Goal: Connect with others: Connect with others

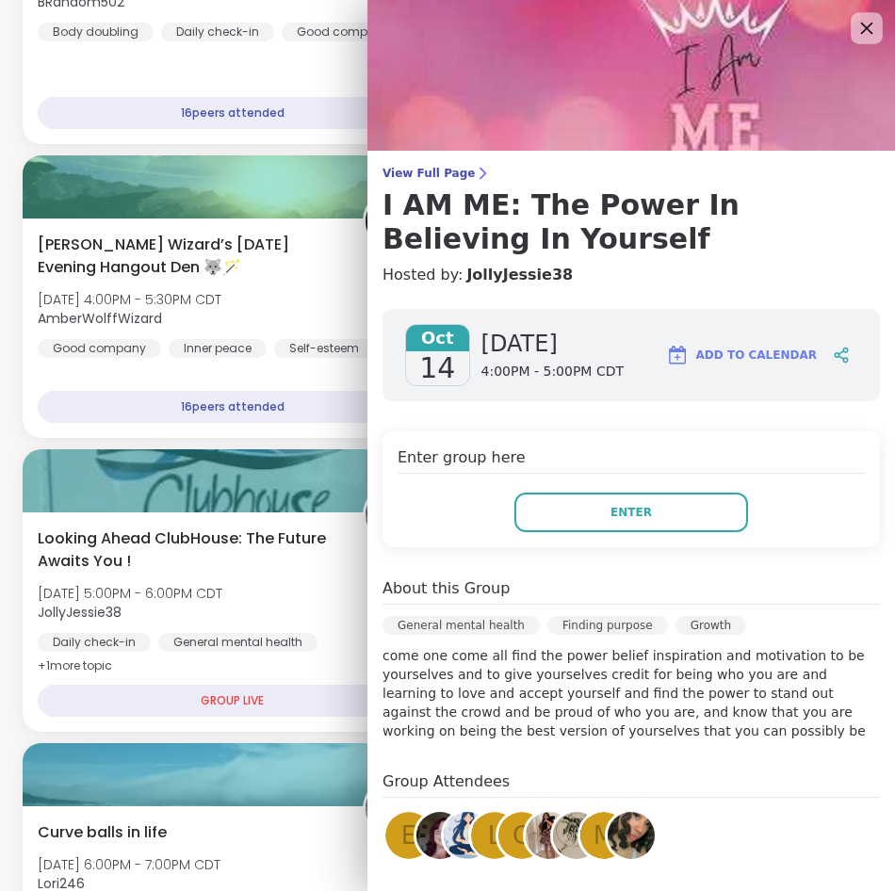
click at [861, 24] on icon at bounding box center [867, 29] width 12 height 12
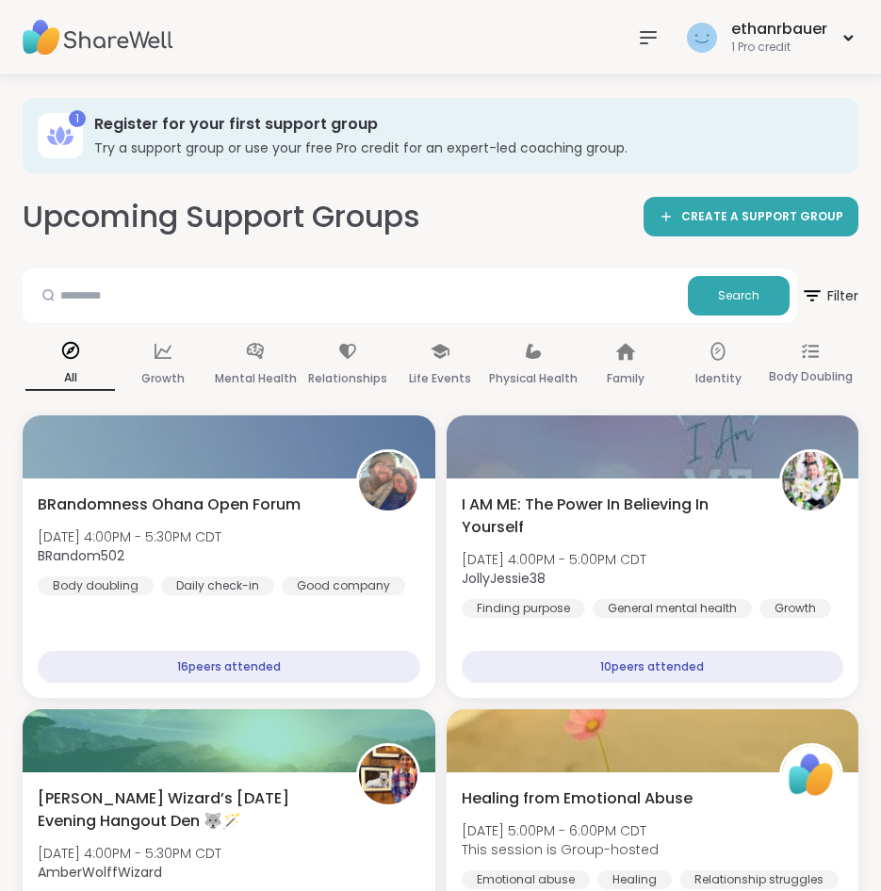
click at [50, 27] on img at bounding box center [98, 38] width 151 height 66
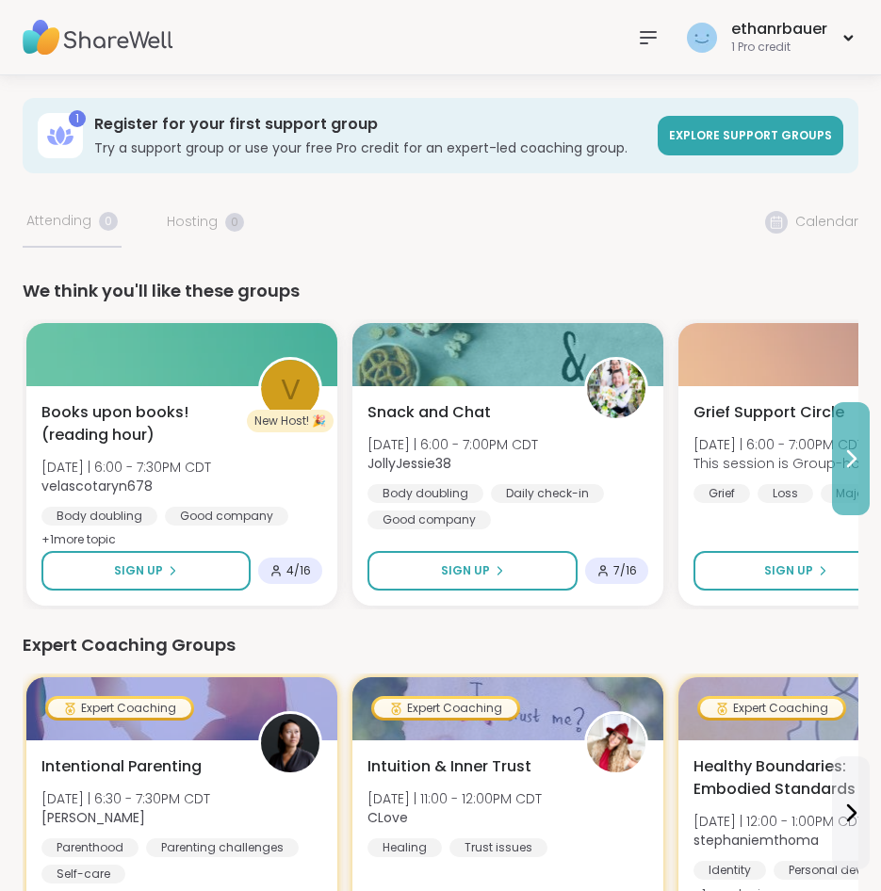
click at [844, 463] on icon at bounding box center [850, 458] width 23 height 23
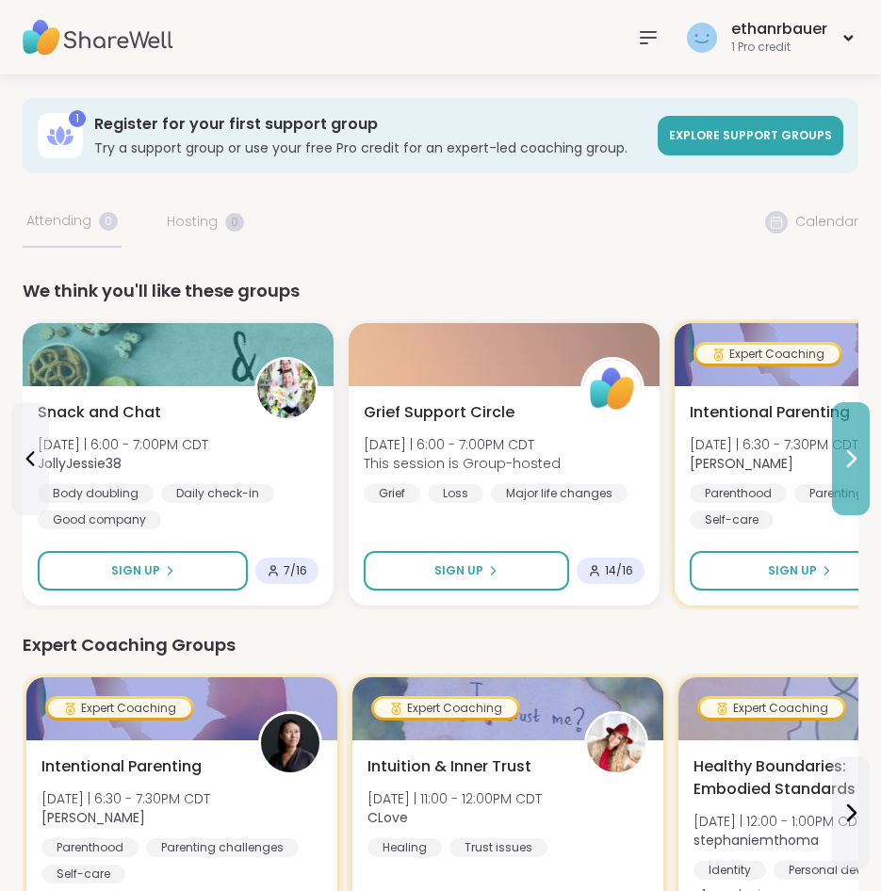
click at [844, 463] on icon at bounding box center [850, 458] width 23 height 23
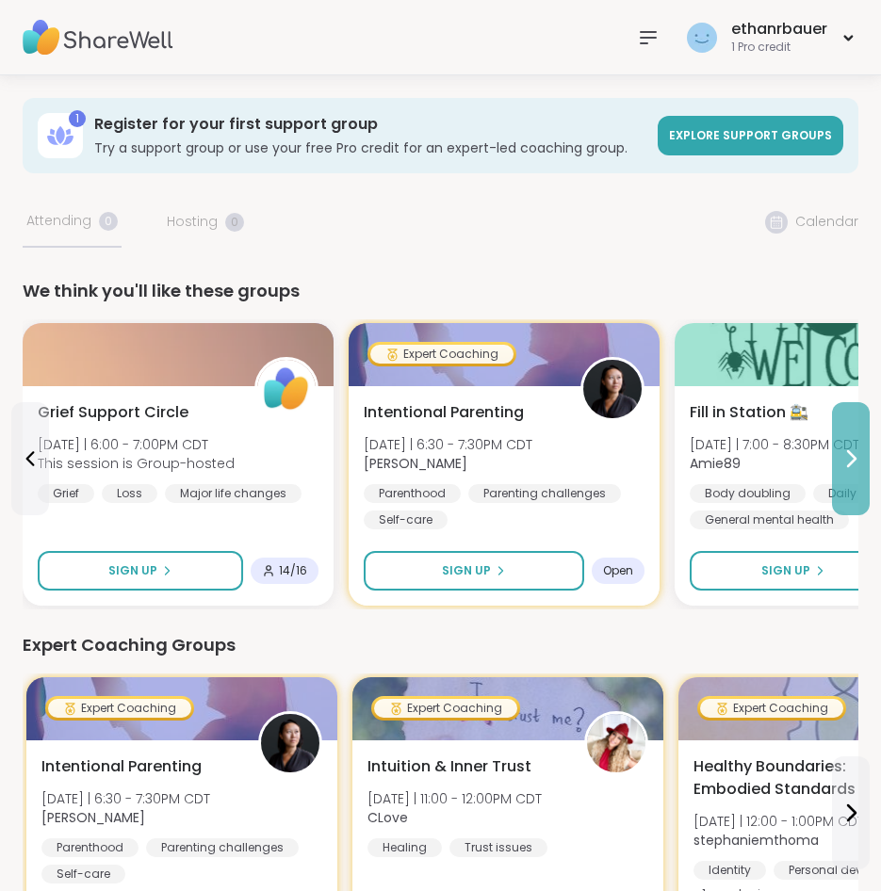
click at [844, 463] on icon at bounding box center [850, 458] width 23 height 23
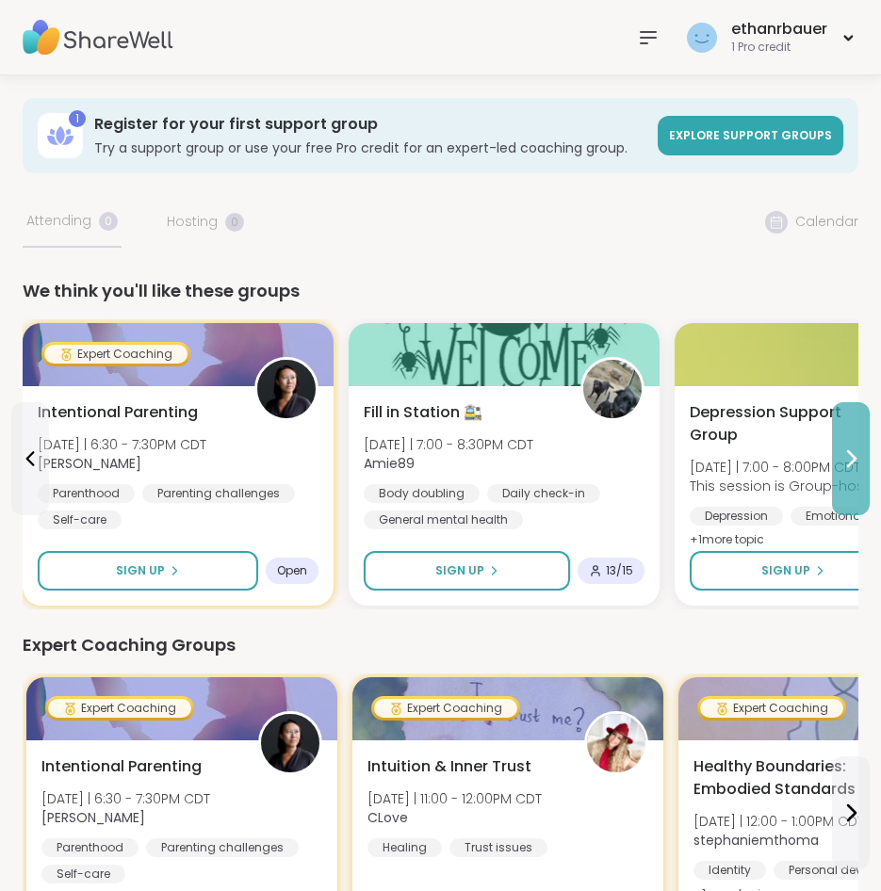
click at [844, 463] on icon at bounding box center [850, 458] width 23 height 23
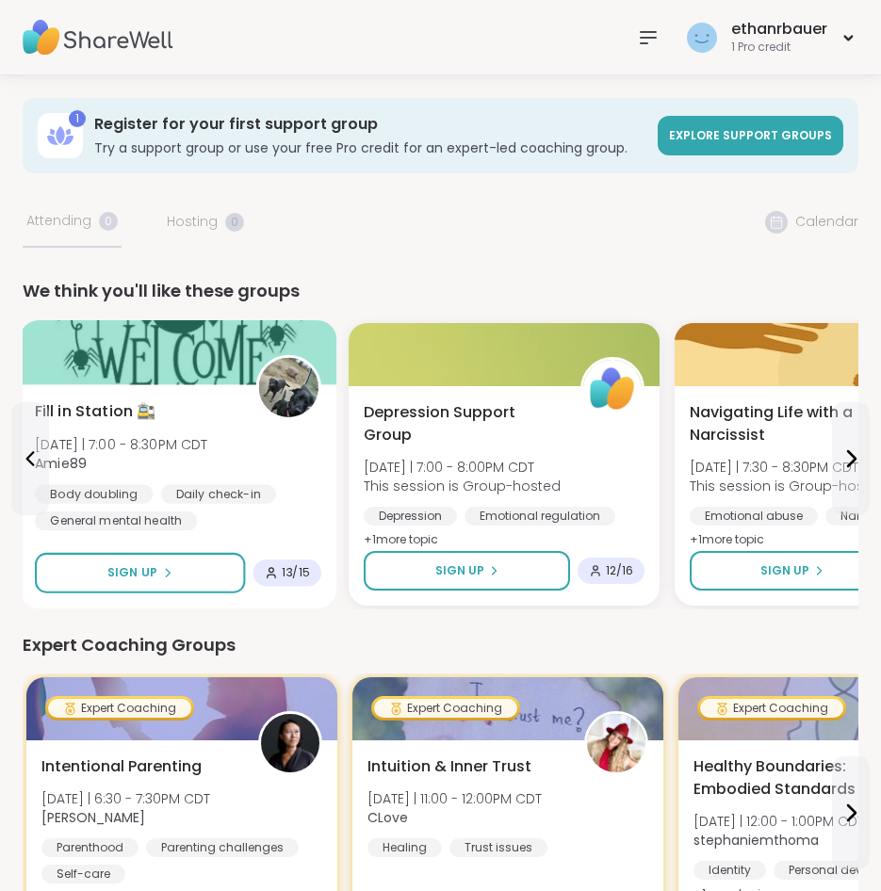
click at [195, 424] on div "Fill in Station 🚉 [DATE] | 7:00 - 8:30PM CDT Amie89 Body doubling Daily check-i…" at bounding box center [178, 465] width 286 height 131
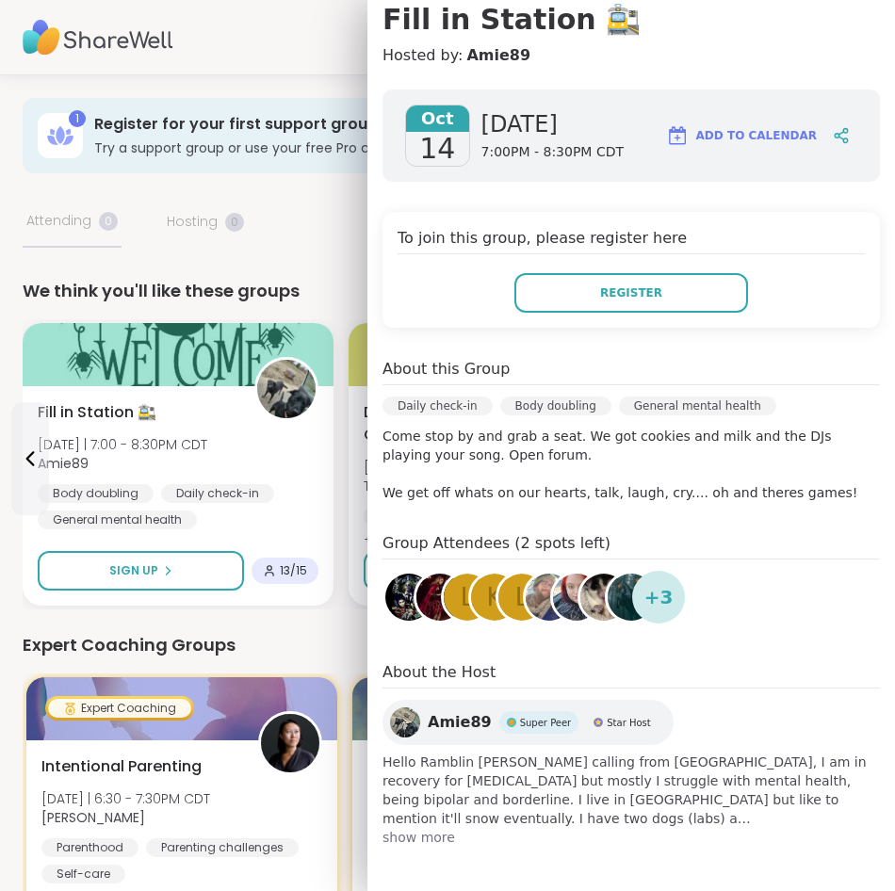
scroll to position [186, 0]
click at [412, 837] on span "show more" at bounding box center [630, 836] width 497 height 19
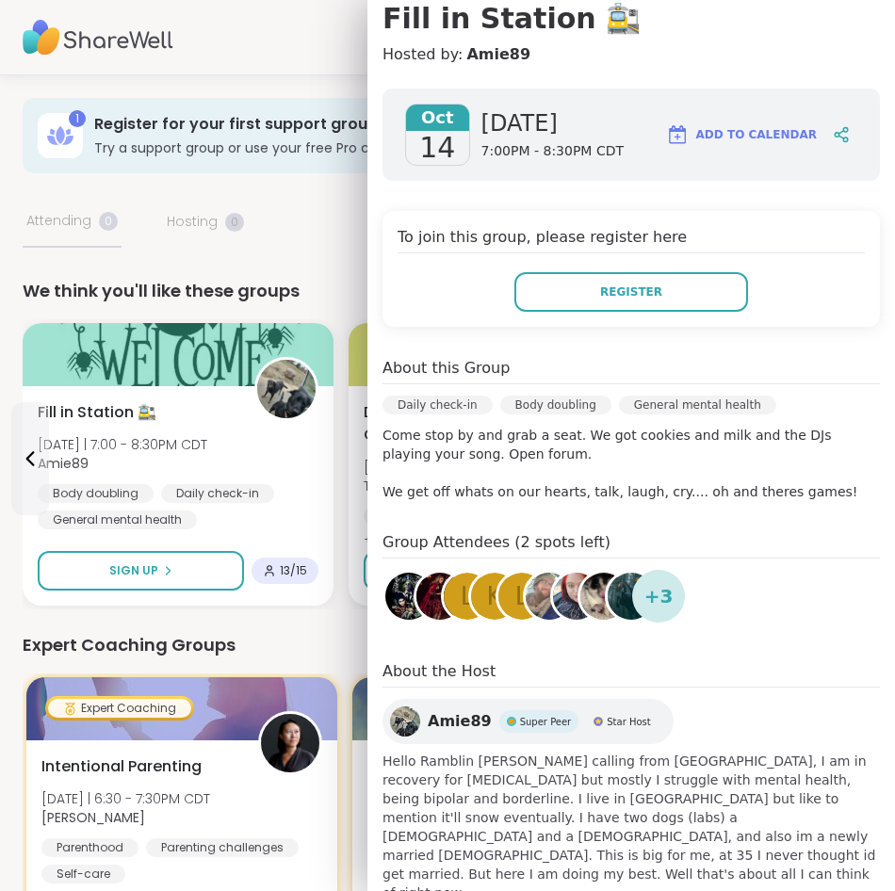
click at [393, 727] on img at bounding box center [405, 721] width 30 height 30
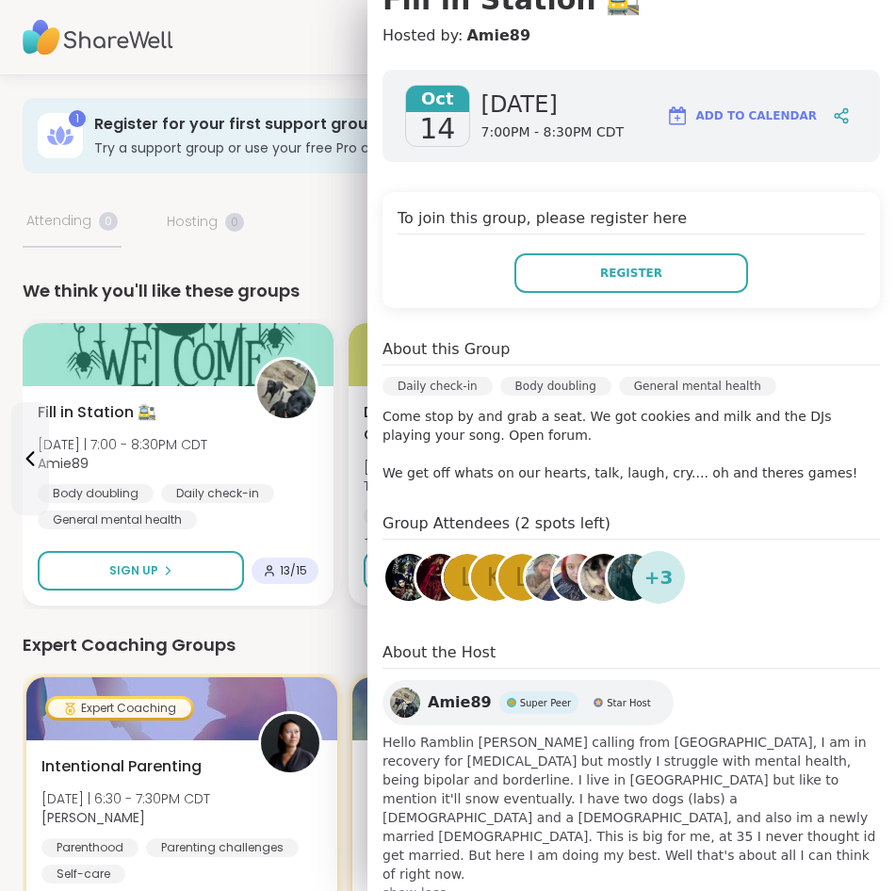
click at [644, 586] on span "+ 3" at bounding box center [658, 577] width 29 height 28
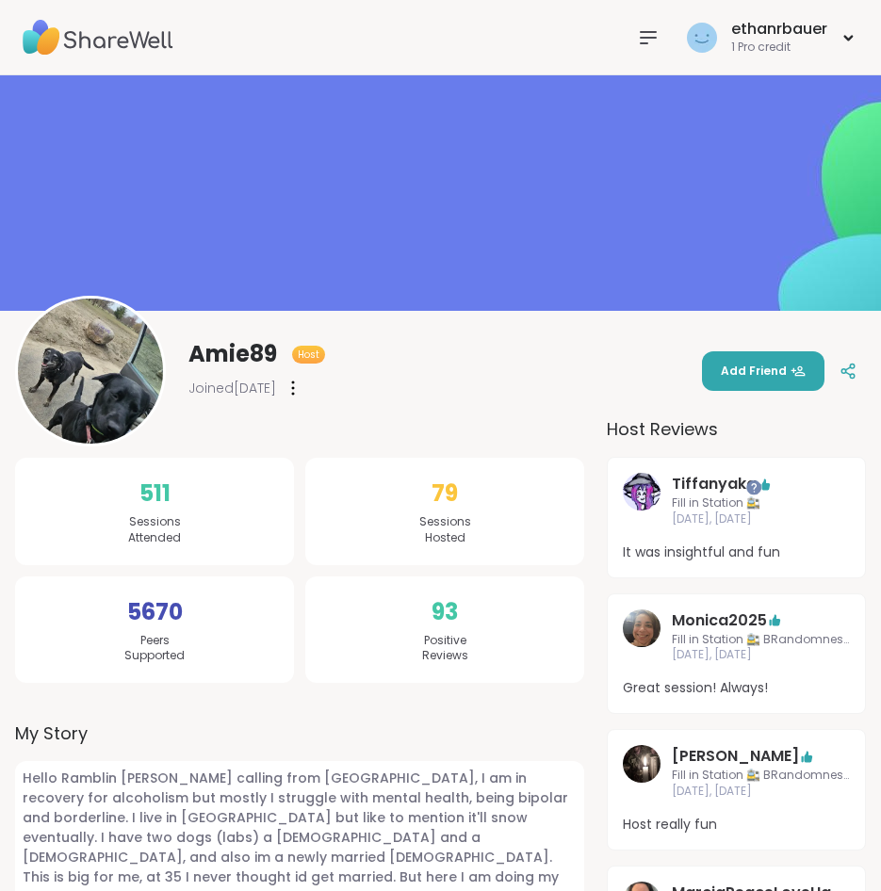
drag, startPoint x: 460, startPoint y: 404, endPoint x: 414, endPoint y: 374, distance: 54.3
click at [415, 374] on div "Amie89 Host Joined Aug 2025 Add Friend" at bounding box center [440, 371] width 850 height 151
